Goal: Transaction & Acquisition: Download file/media

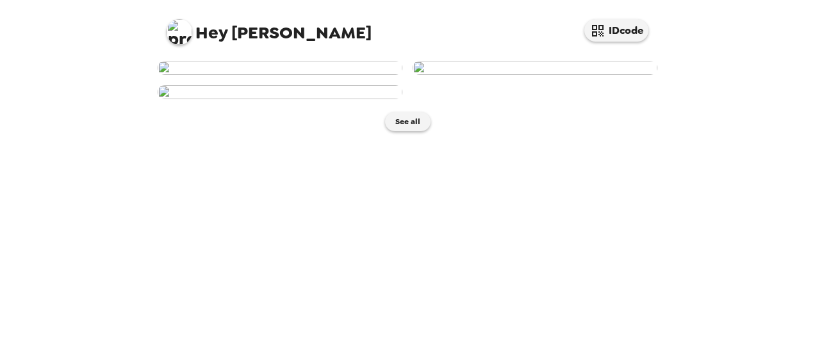
scroll to position [66, 0]
click at [565, 75] on img at bounding box center [535, 68] width 245 height 14
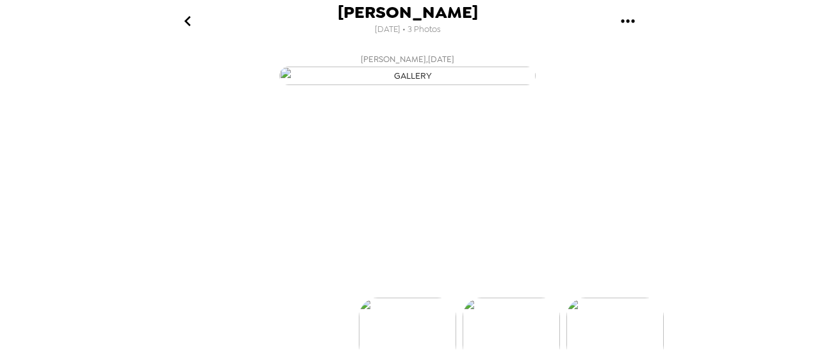
scroll to position [0, 103]
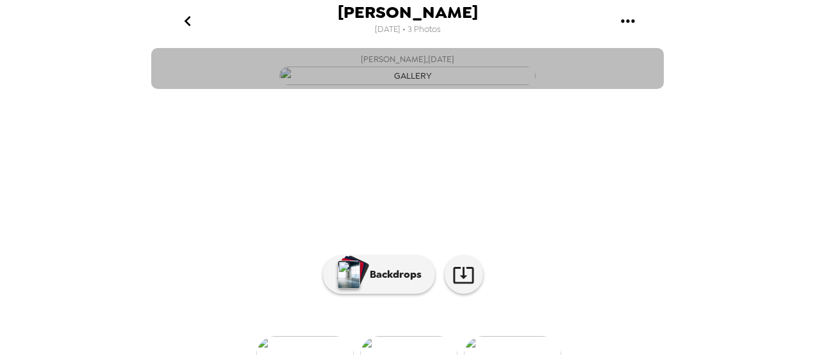
click at [394, 85] on img "button" at bounding box center [407, 76] width 256 height 19
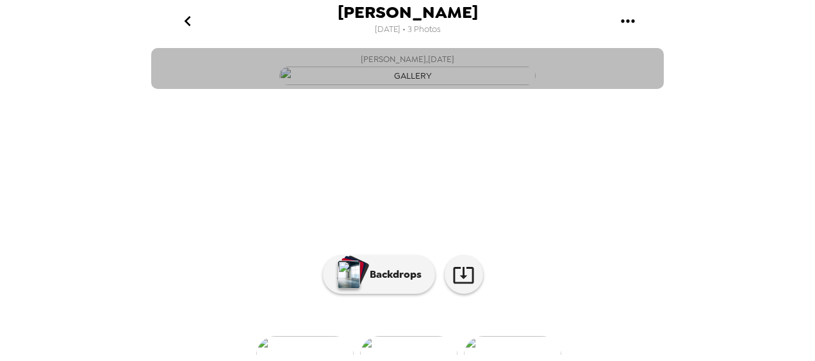
click at [394, 85] on img "button" at bounding box center [407, 76] width 256 height 19
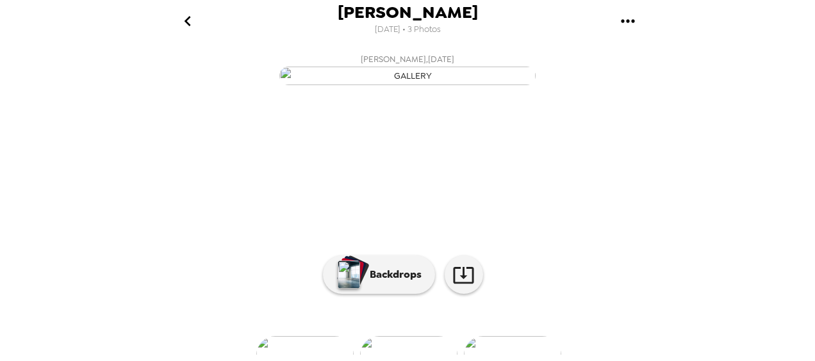
click at [394, 85] on img "button" at bounding box center [407, 76] width 256 height 19
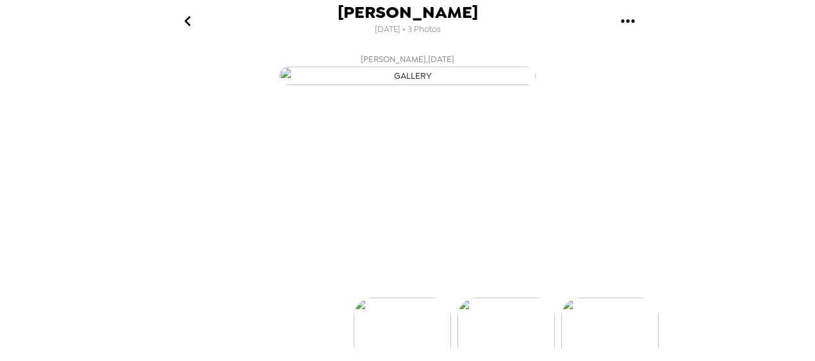
scroll to position [0, 0]
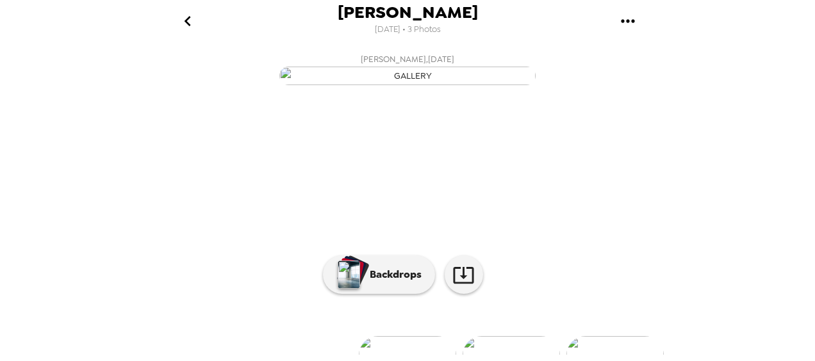
drag, startPoint x: 394, startPoint y: 210, endPoint x: 630, endPoint y: 26, distance: 299.4
click at [630, 26] on div "[PERSON_NAME] [DATE] • 3 Photos [PERSON_NAME] , [DATE] [PERSON_NAME] , [DATE] […" at bounding box center [407, 180] width 513 height 361
click at [630, 26] on icon "gallery menu" at bounding box center [628, 21] width 21 height 21
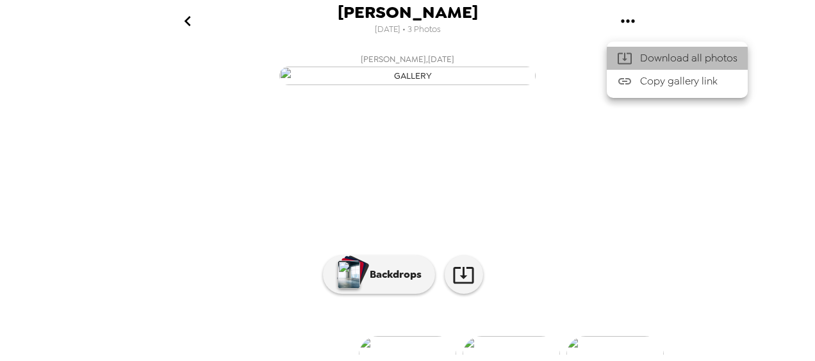
click at [678, 58] on span "Download all photos" at bounding box center [688, 58] width 97 height 15
